Goal: Task Accomplishment & Management: Manage account settings

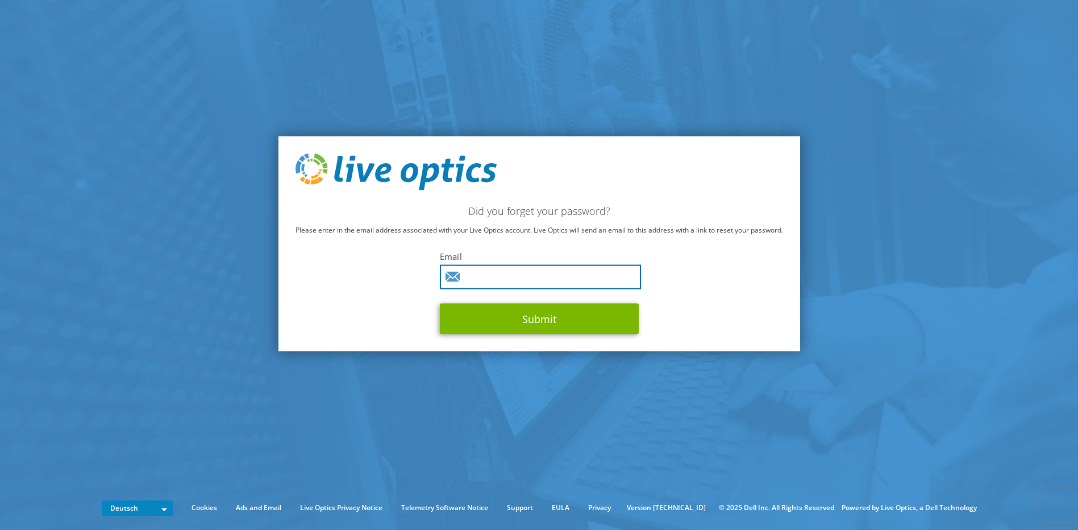
click at [595, 276] on input "text" at bounding box center [540, 277] width 201 height 24
type input "h.hohenthal@profi-ag.de"
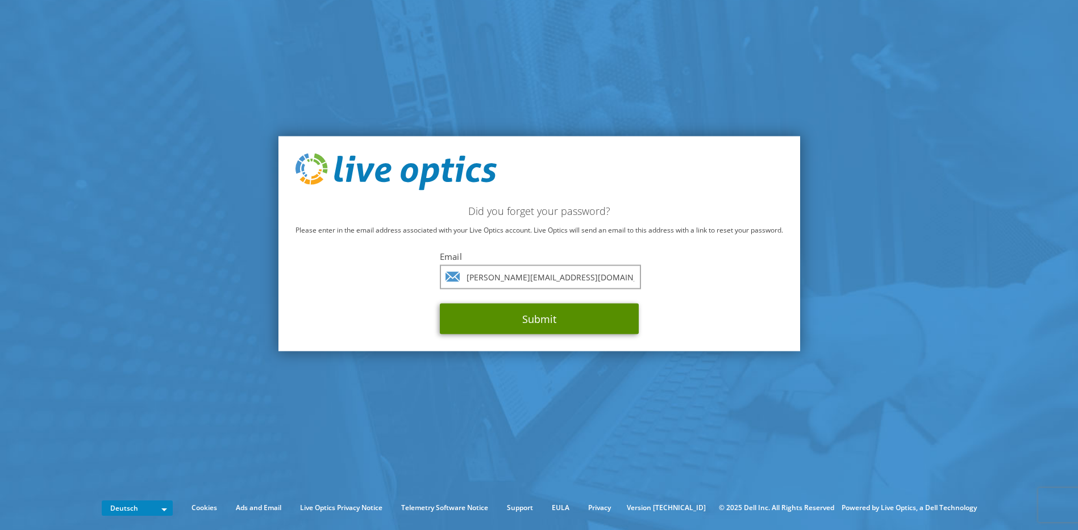
click at [577, 320] on button "Submit" at bounding box center [539, 318] width 199 height 31
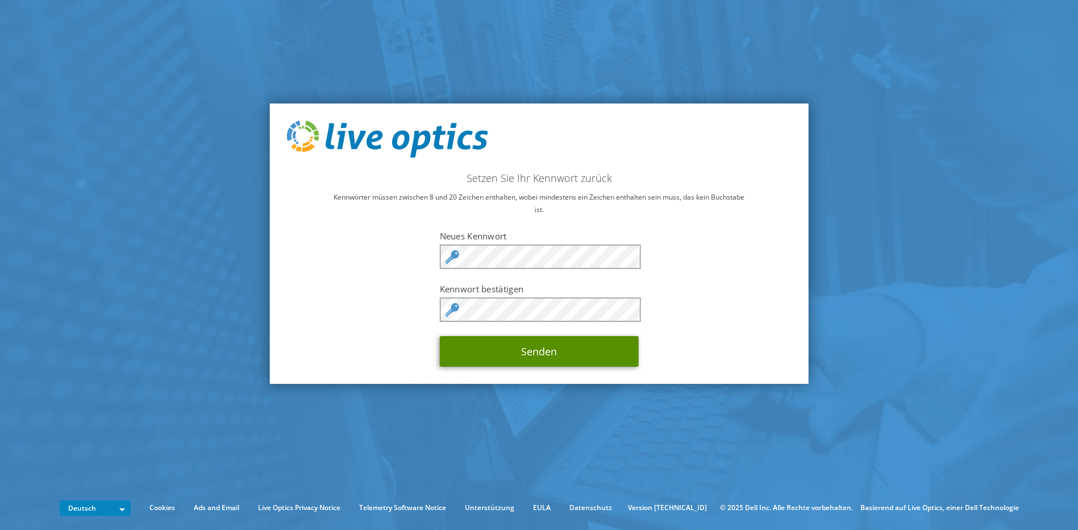
click at [519, 348] on button "Senden" at bounding box center [539, 351] width 199 height 31
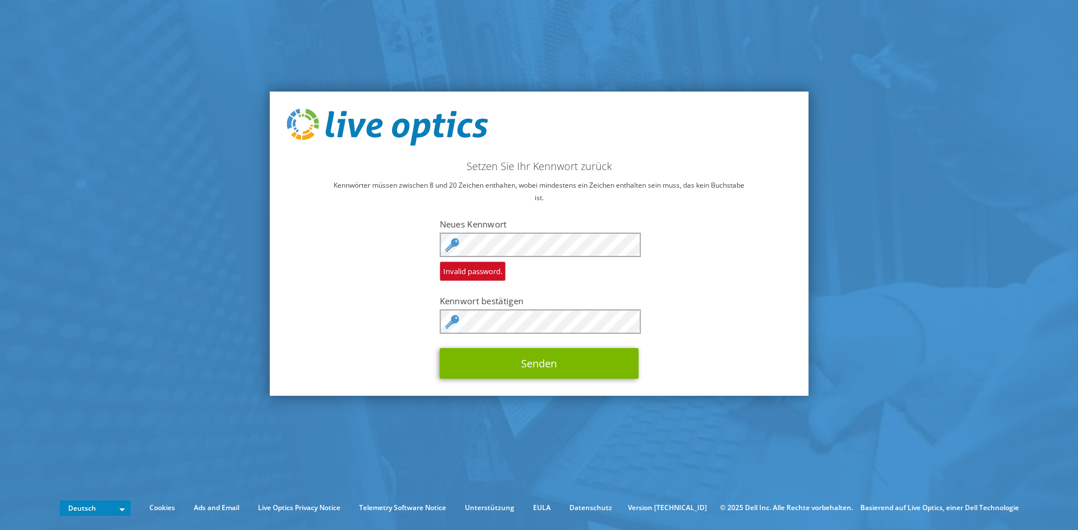
click at [698, 315] on div "Setzen Sie Ihr Kennwort zurück Kennwörter müssen zwischen 8 und 20 Zeichen enth…" at bounding box center [538, 243] width 539 height 305
click at [670, 318] on div "Setzen Sie Ihr Kennwort zurück Kennwörter müssen zwischen 8 und 20 Zeichen enth…" at bounding box center [538, 243] width 539 height 305
click at [733, 319] on div "Setzen Sie Ihr Kennwort zurück Kennwörter müssen zwischen 8 und 20 Zeichen enth…" at bounding box center [538, 243] width 539 height 305
click at [572, 356] on button "Senden" at bounding box center [539, 363] width 199 height 31
